Goal: Task Accomplishment & Management: Use online tool/utility

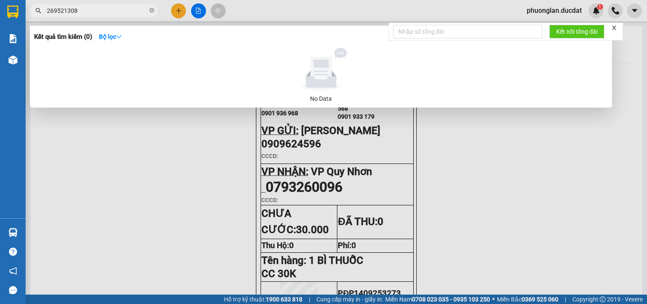
click at [94, 9] on input "269521308" at bounding box center [97, 10] width 101 height 9
type input "2"
click at [48, 11] on input "316752768" at bounding box center [97, 10] width 101 height 9
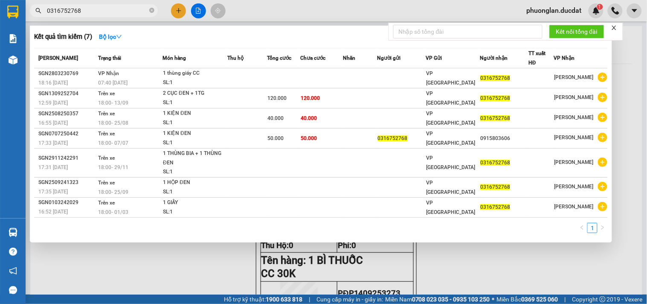
click at [124, 12] on input "0316752768" at bounding box center [97, 10] width 101 height 9
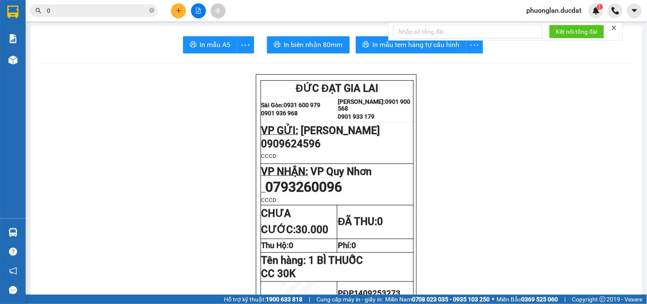
paste input "986017608"
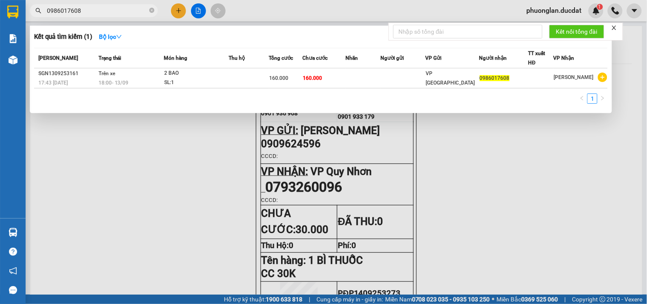
click at [105, 16] on span "0986017608" at bounding box center [94, 10] width 128 height 13
click at [116, 7] on input "0986017608" at bounding box center [97, 10] width 101 height 9
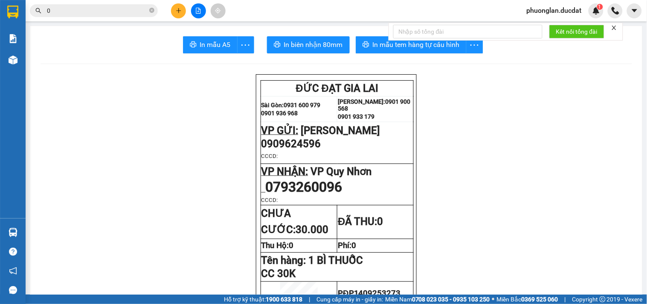
paste input "973492213"
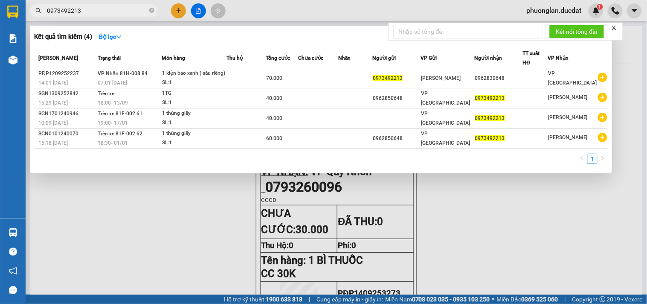
click at [130, 9] on input "0973492213" at bounding box center [97, 10] width 101 height 9
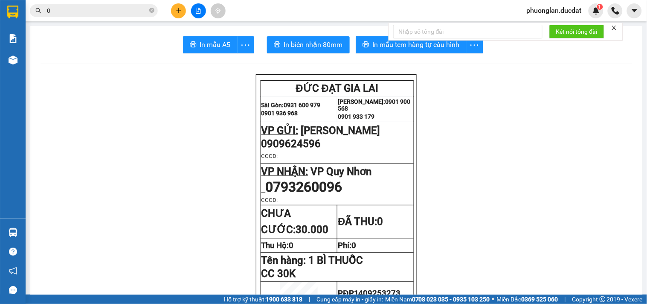
paste input "777097116"
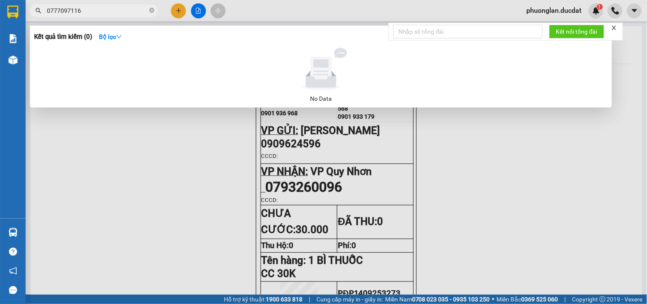
click at [93, 12] on input "0777097116" at bounding box center [97, 10] width 101 height 9
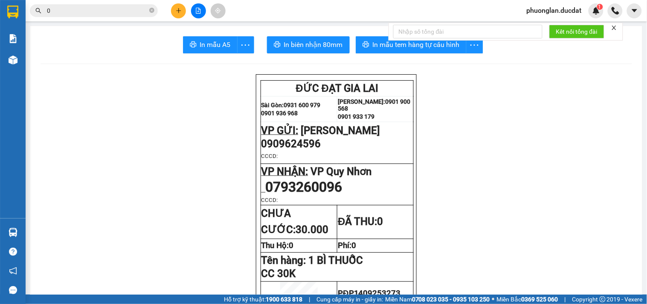
paste input "986017608"
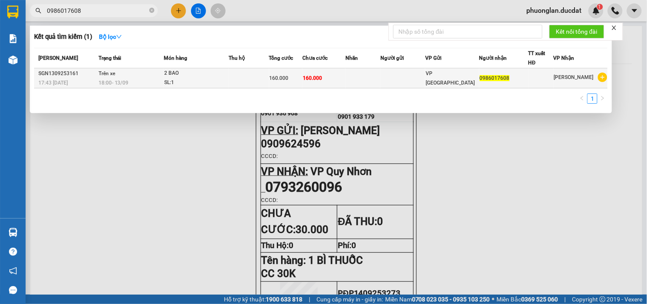
type input "0986017608"
click at [262, 81] on td at bounding box center [249, 78] width 40 height 20
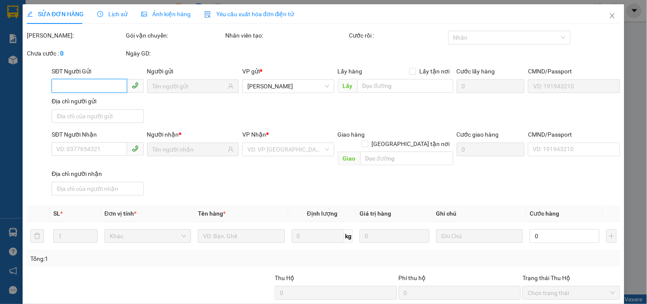
type input "0986017608"
type input "160.000"
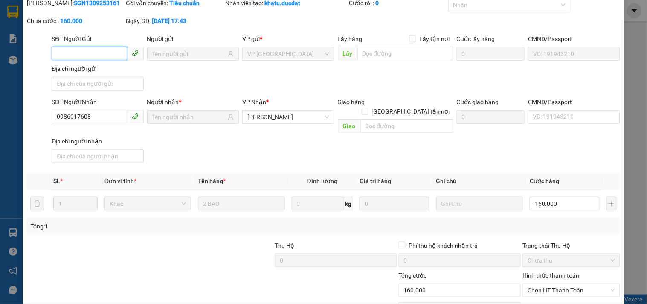
scroll to position [84, 0]
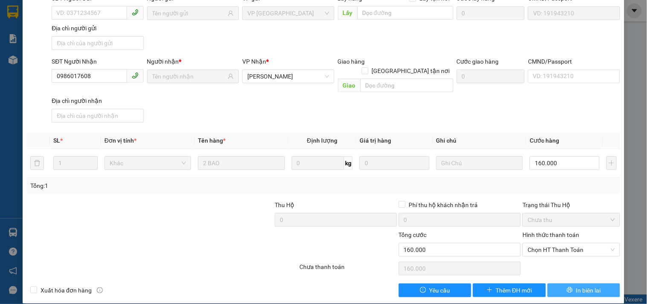
click at [567, 287] on icon "printer" at bounding box center [570, 290] width 6 height 6
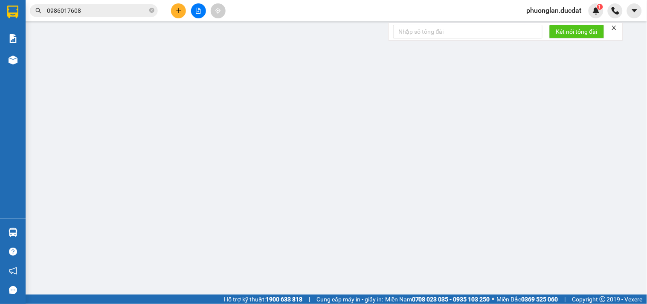
type input "0986017608"
type input "160.000"
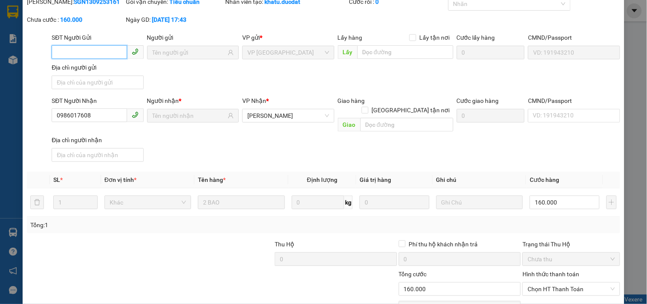
scroll to position [84, 0]
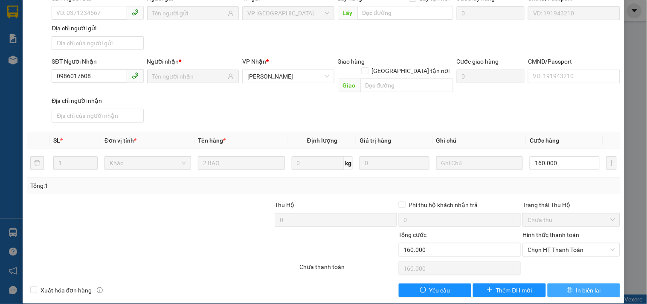
click at [579, 285] on span "In biên lai" at bounding box center [588, 289] width 25 height 9
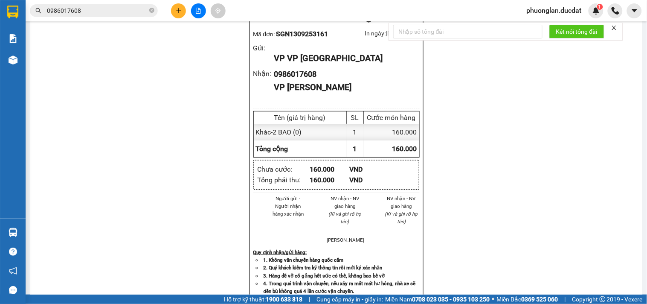
scroll to position [95, 0]
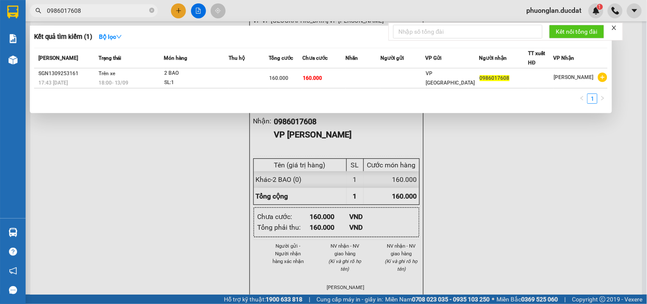
click at [117, 8] on input "0986017608" at bounding box center [97, 10] width 101 height 9
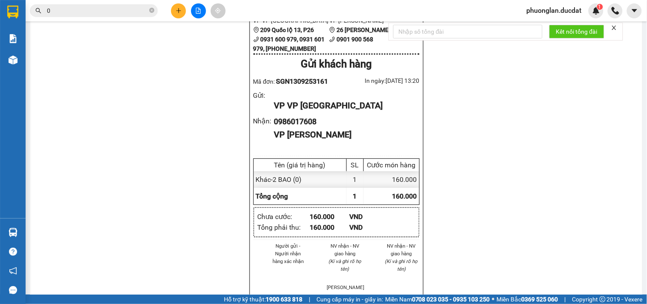
paste input "120.000"
paste input "316752768"
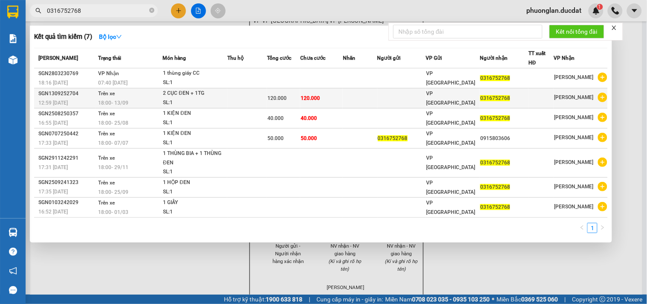
type input "0316752768"
click at [224, 101] on div "SL: 1" at bounding box center [195, 102] width 64 height 9
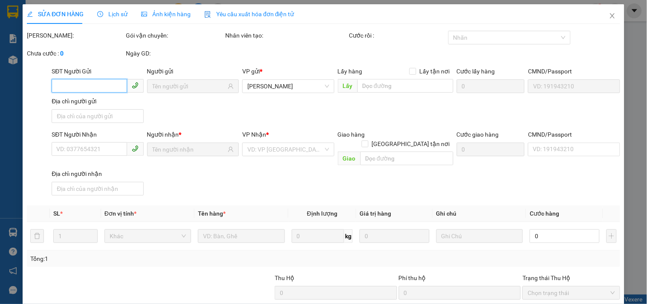
type input "0316752768"
type input "120.000"
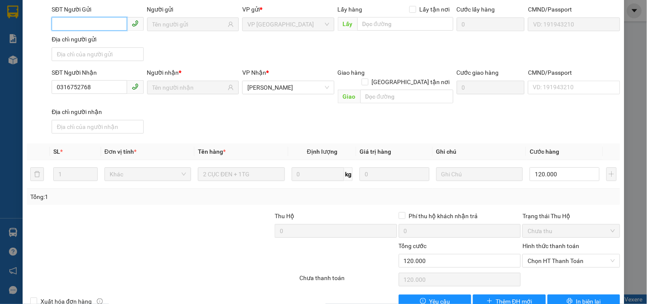
scroll to position [84, 0]
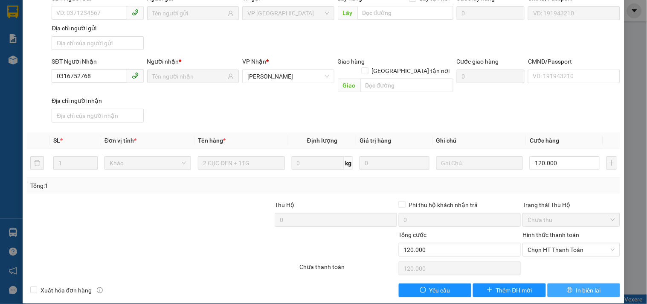
click at [576, 285] on span "In biên lai" at bounding box center [588, 289] width 25 height 9
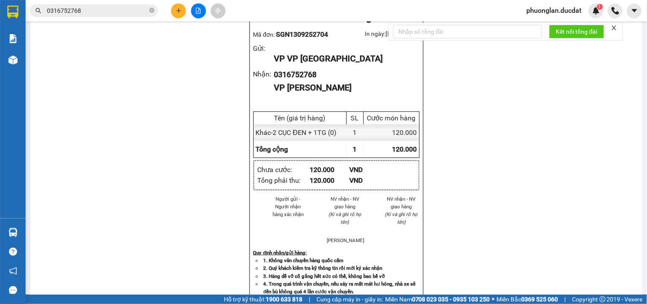
scroll to position [142, 0]
click at [110, 10] on input "0316752768" at bounding box center [97, 10] width 101 height 9
paste input "339413180"
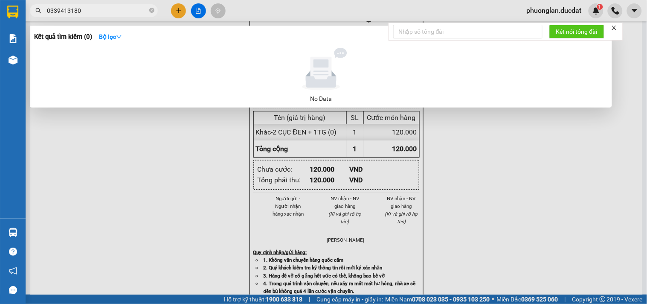
type input "0339413180"
